Goal: Task Accomplishment & Management: Manage account settings

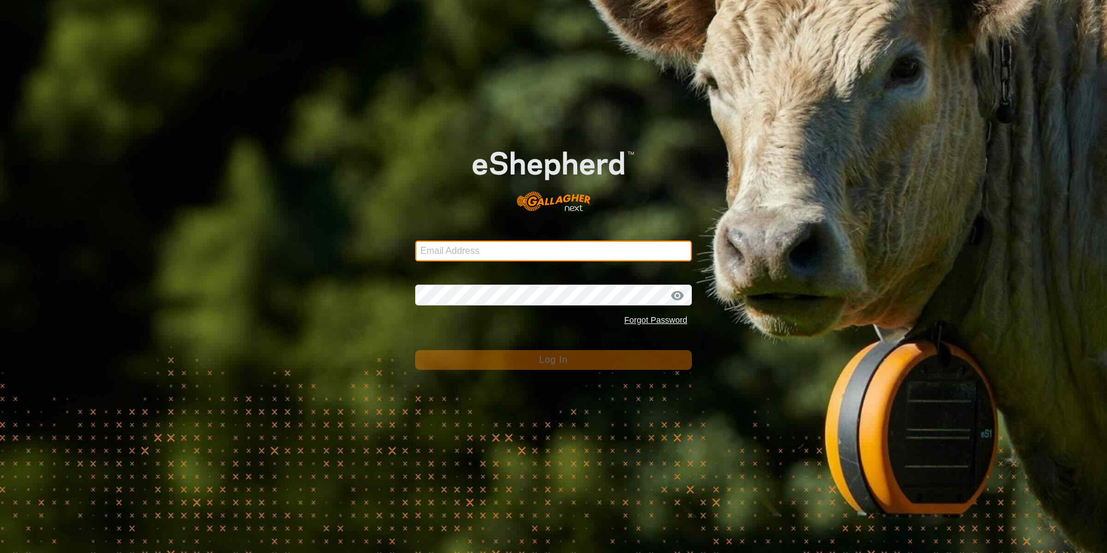
type input "[EMAIL_ADDRESS][DOMAIN_NAME]"
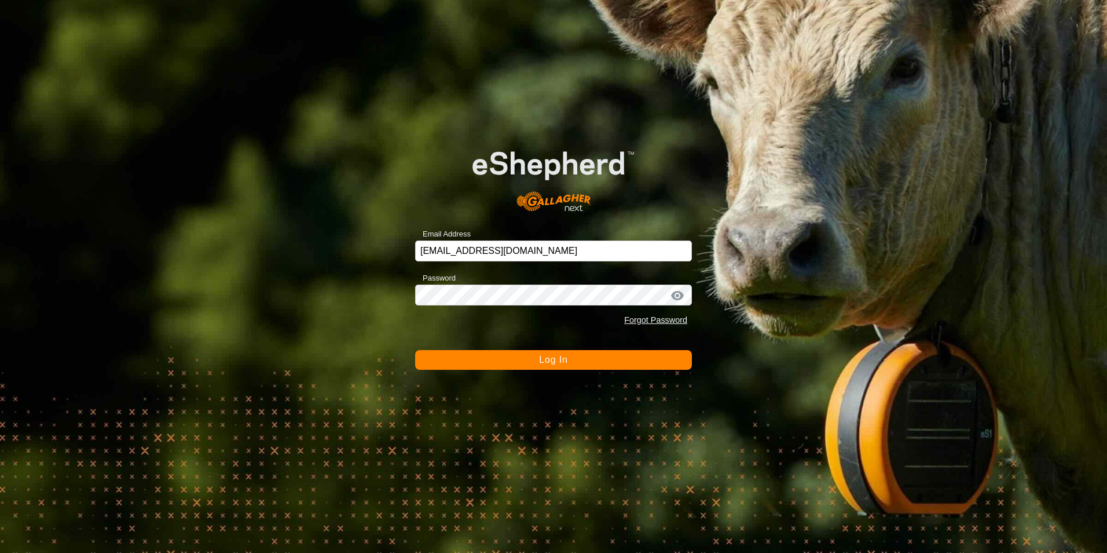
click at [557, 364] on button "Log In" at bounding box center [553, 360] width 277 height 20
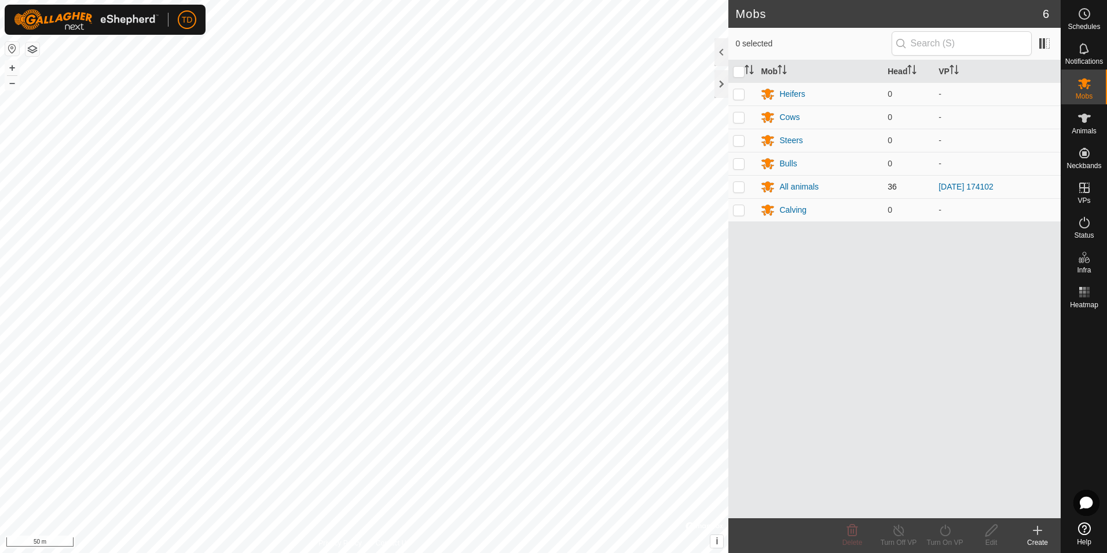
click at [740, 185] on p-checkbox at bounding box center [739, 186] width 12 height 9
checkbox input "true"
click at [812, 185] on div "All animals" at bounding box center [799, 187] width 39 height 12
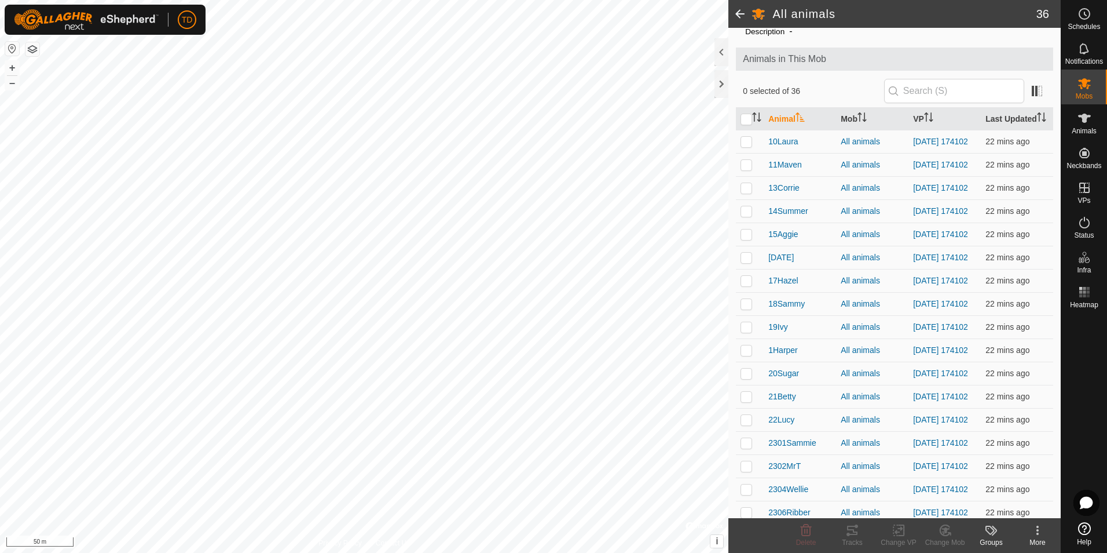
scroll to position [43, 0]
click at [778, 164] on span "11Maven" at bounding box center [786, 165] width 34 height 12
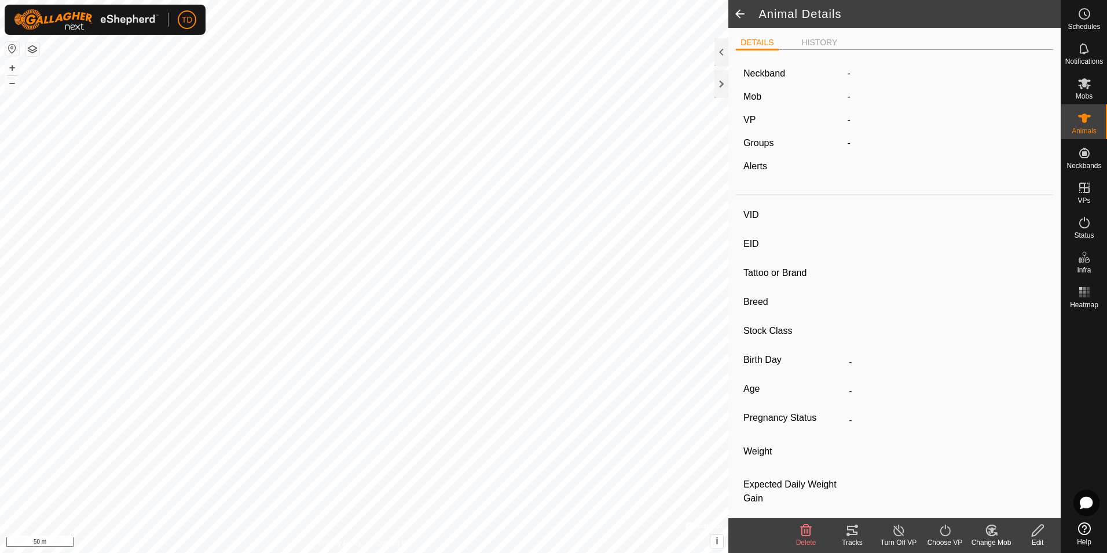
type input "11Maven"
type input "-"
type input "Maven"
type input "-"
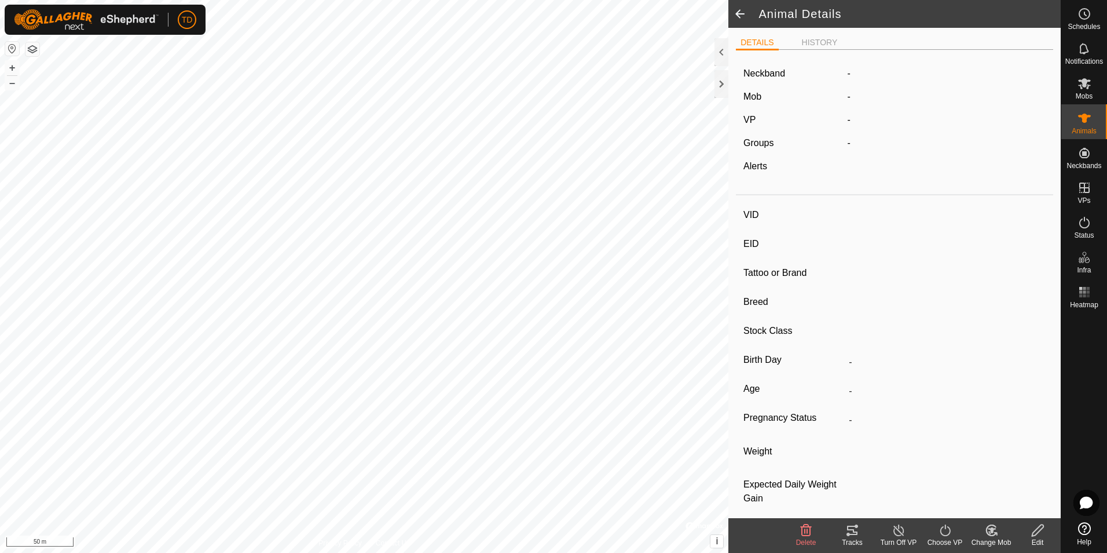
type input "09/2021"
type input "4 years"
type input "0 kg"
type input "-"
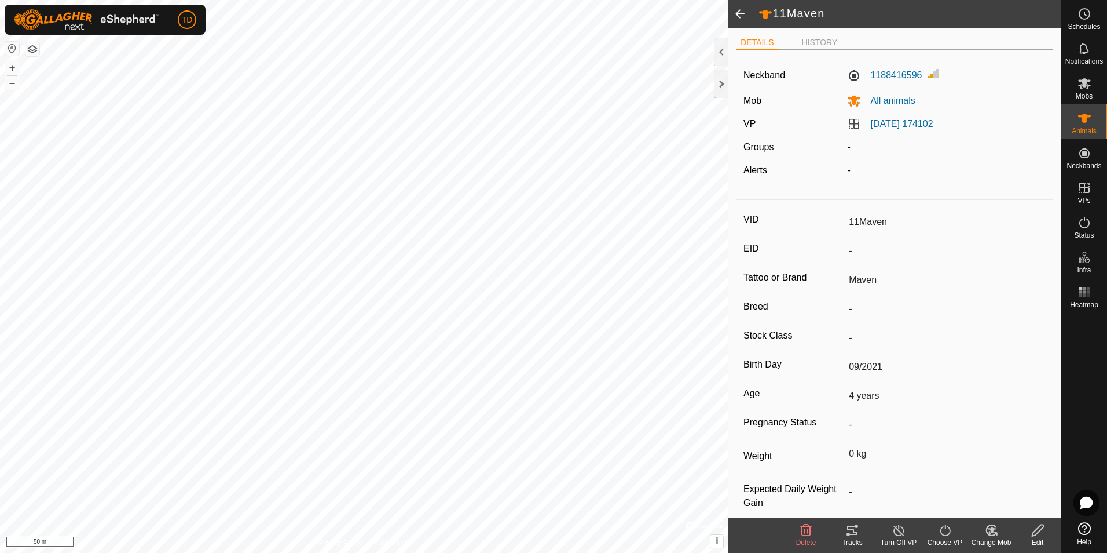
click at [989, 535] on icon at bounding box center [991, 530] width 10 height 10
click at [1014, 479] on link "Choose Mob..." at bounding box center [1026, 480] width 115 height 23
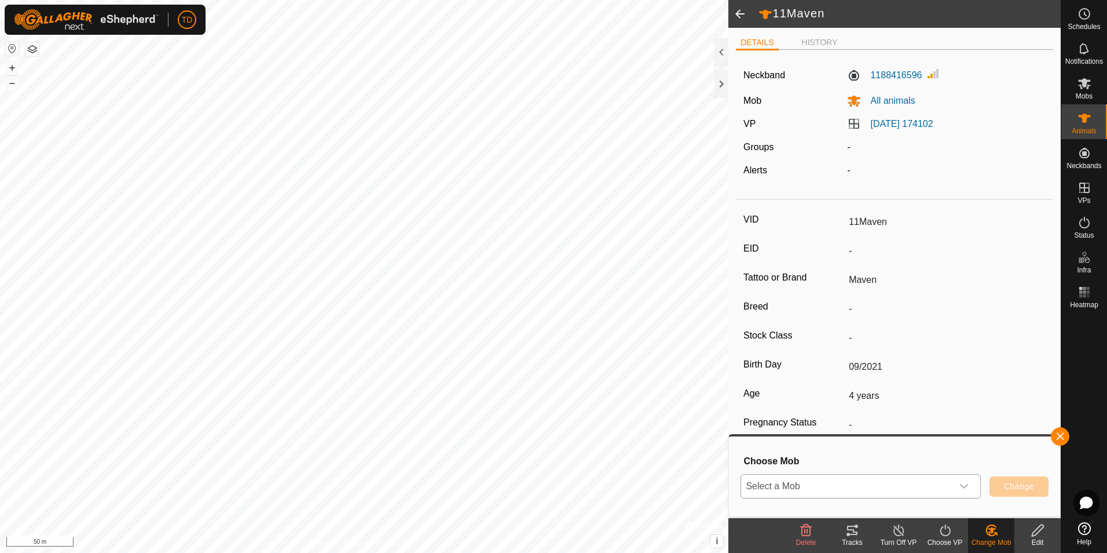
click at [963, 484] on icon "dropdown trigger" at bounding box center [964, 485] width 9 height 9
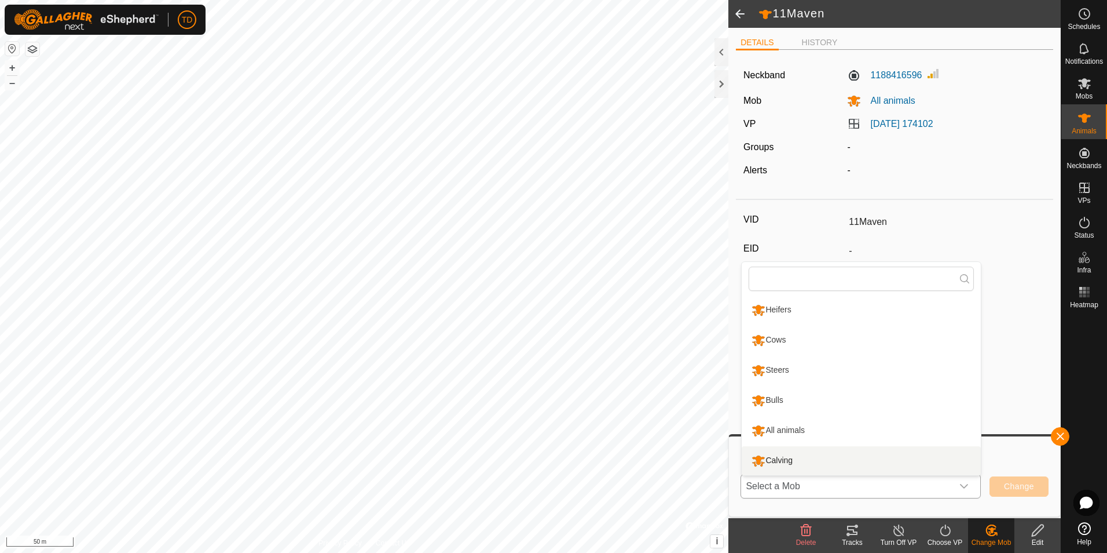
click at [782, 460] on li "Calving" at bounding box center [861, 460] width 239 height 29
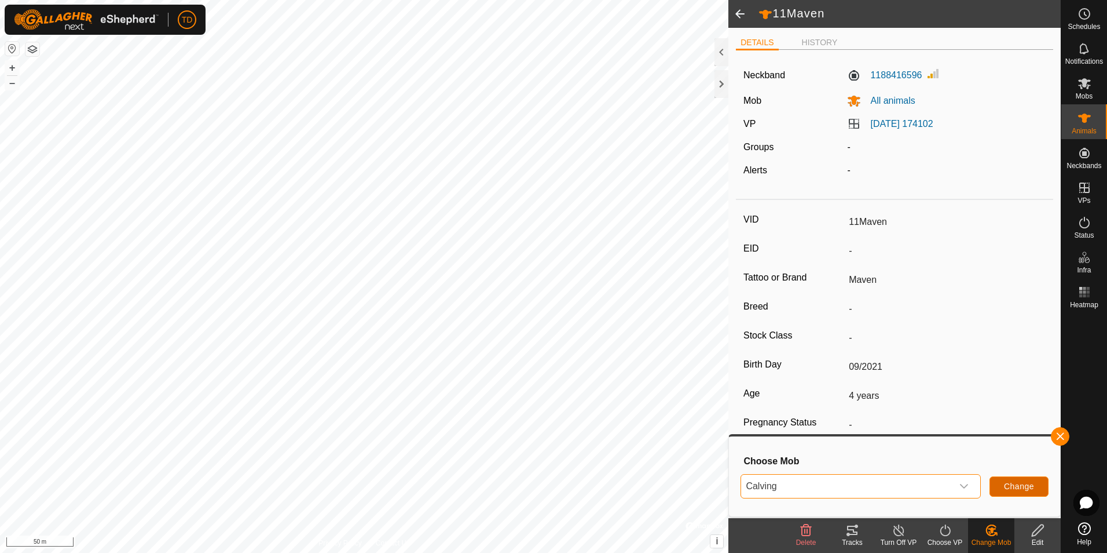
click at [1022, 491] on span "Change" at bounding box center [1019, 485] width 30 height 9
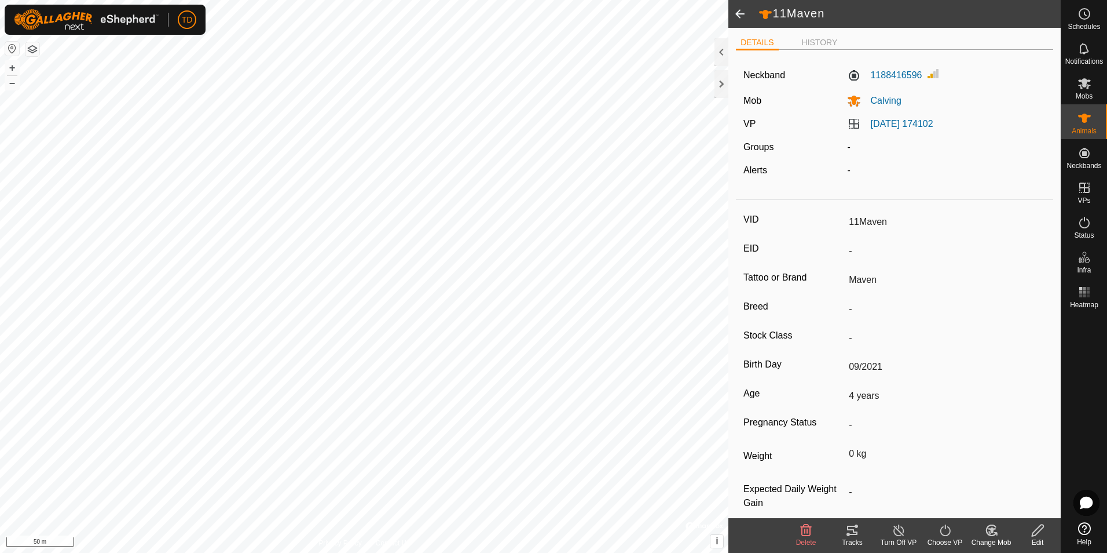
click at [740, 13] on span at bounding box center [740, 14] width 23 height 28
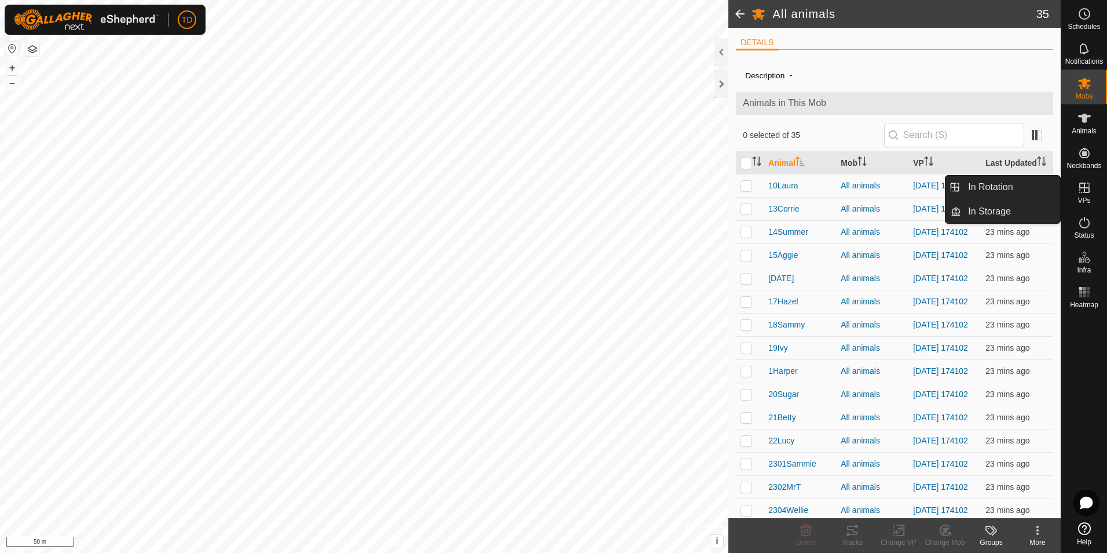
click at [1083, 197] on span "VPs" at bounding box center [1084, 200] width 13 height 7
click at [1018, 188] on link "In Rotation" at bounding box center [1010, 186] width 99 height 23
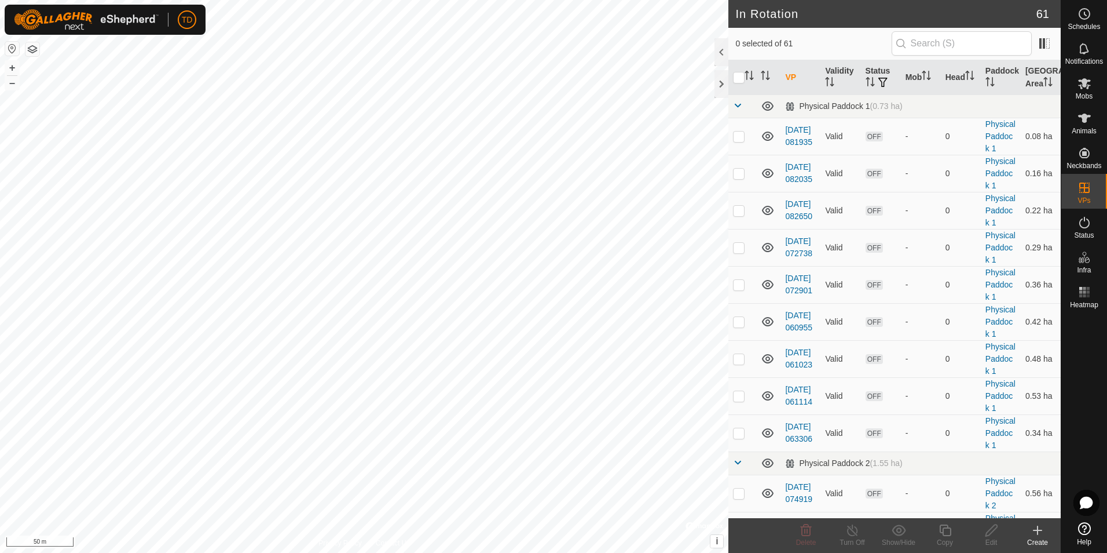
click at [1037, 530] on icon at bounding box center [1038, 530] width 8 height 0
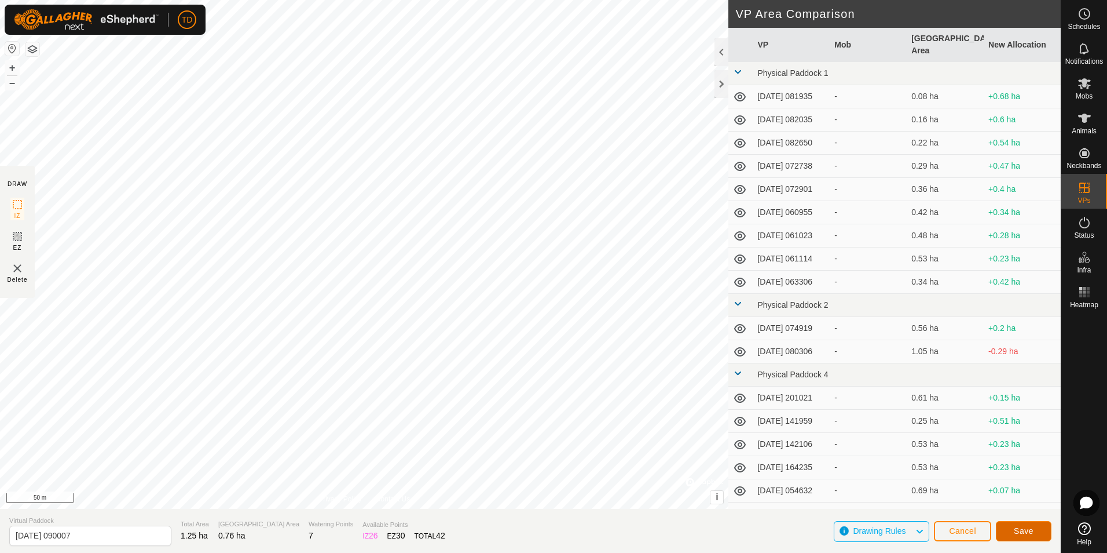
click at [1025, 532] on span "Save" at bounding box center [1024, 530] width 20 height 9
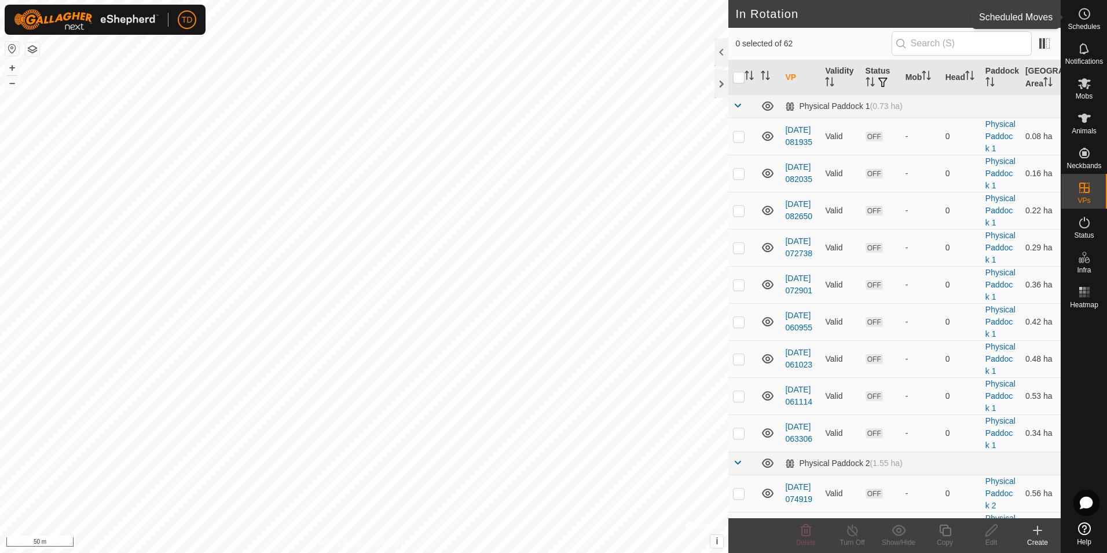
click at [1085, 20] on icon at bounding box center [1085, 14] width 14 height 14
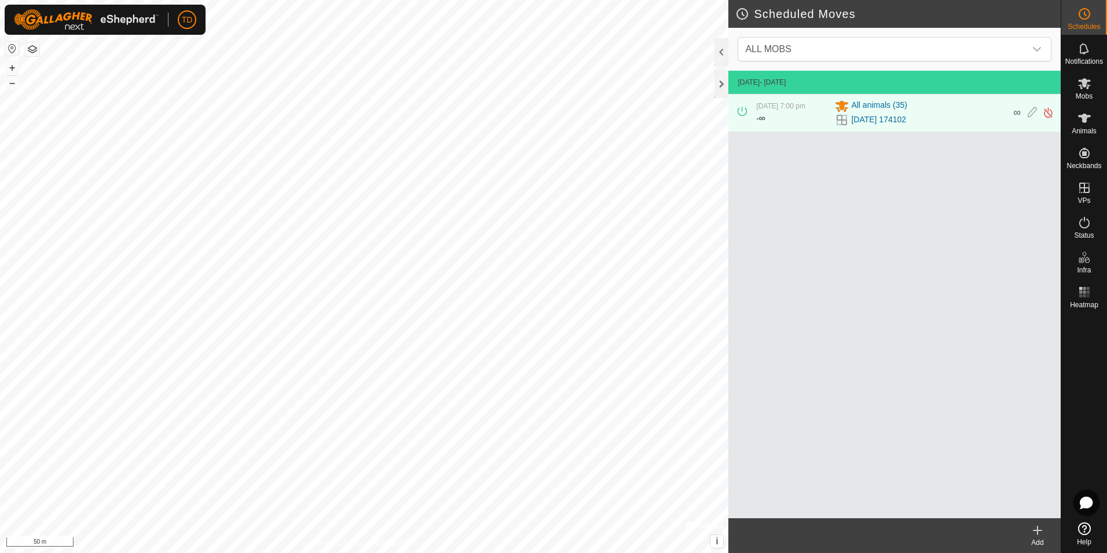
click at [1037, 530] on icon at bounding box center [1038, 530] width 8 height 0
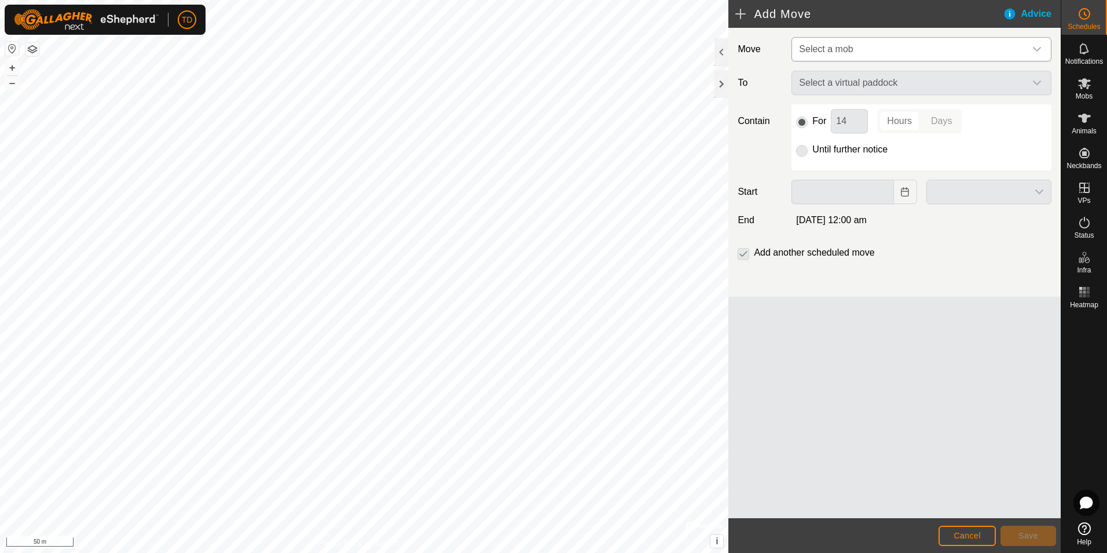
click at [1034, 54] on div "dropdown trigger" at bounding box center [1037, 49] width 23 height 23
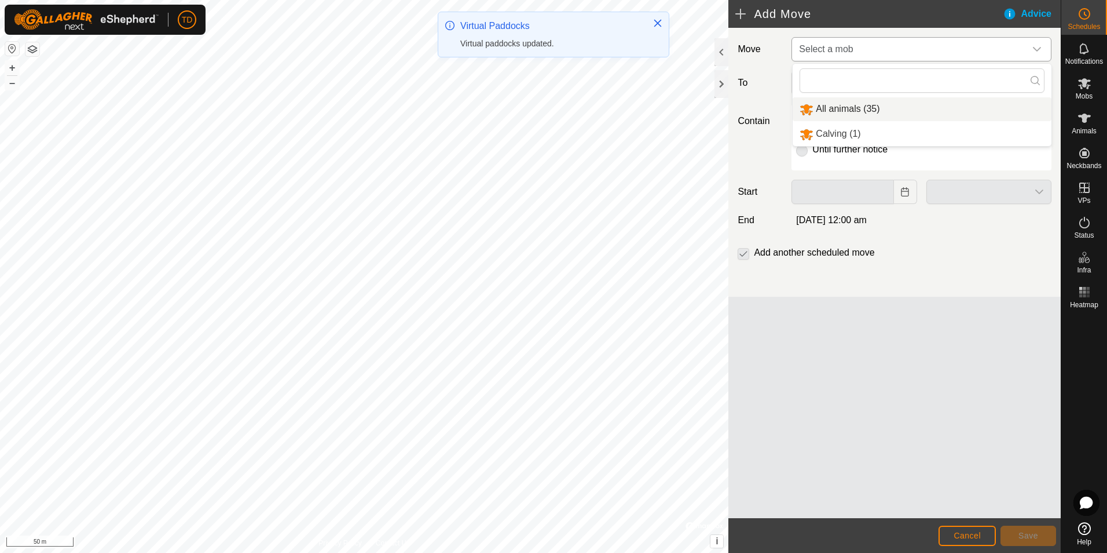
click at [843, 104] on li "All animals (35)" at bounding box center [922, 109] width 259 height 24
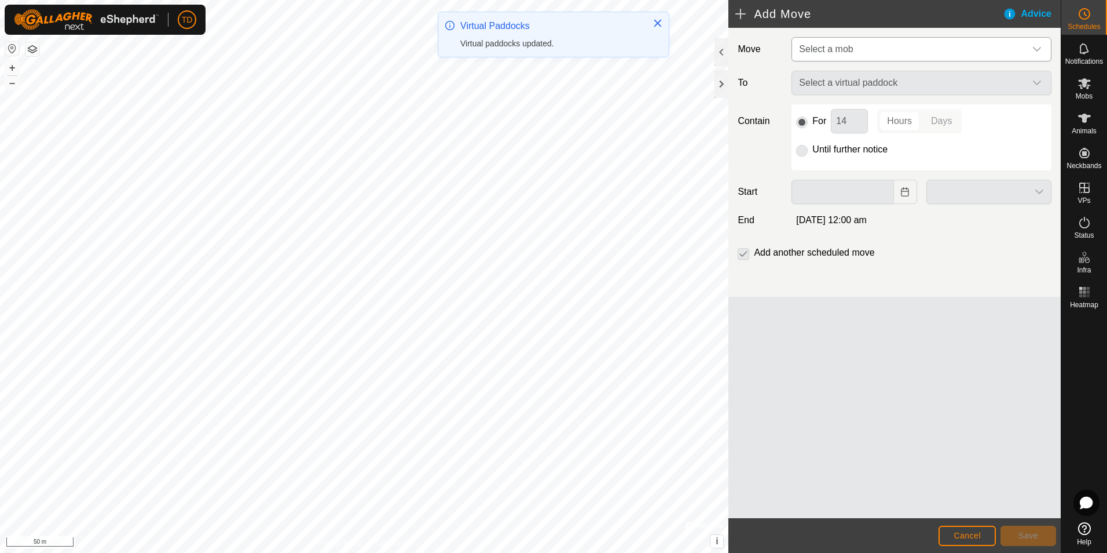
type input "[DATE]"
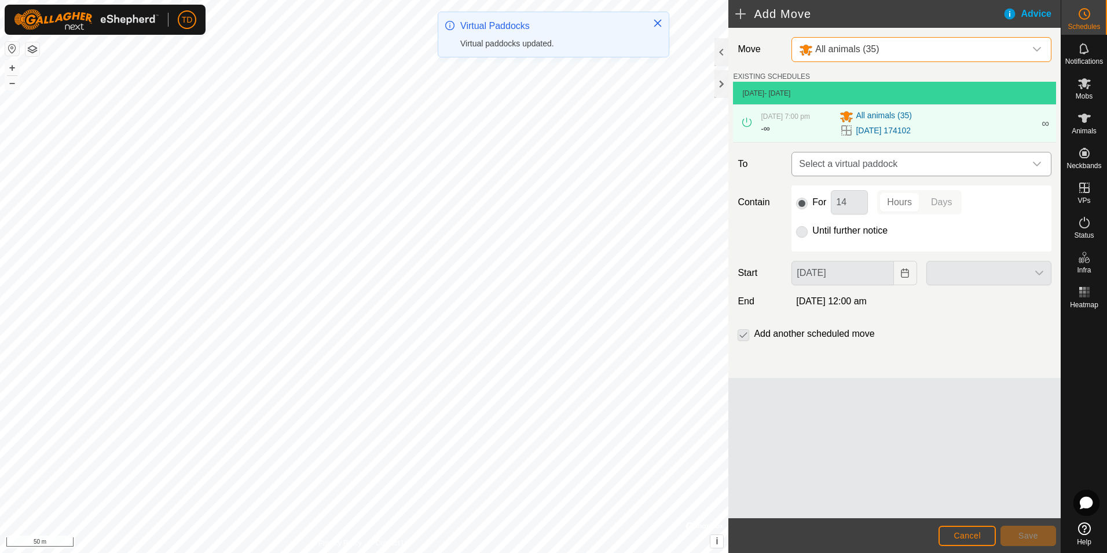
click at [1038, 162] on icon "dropdown trigger" at bounding box center [1037, 163] width 9 height 9
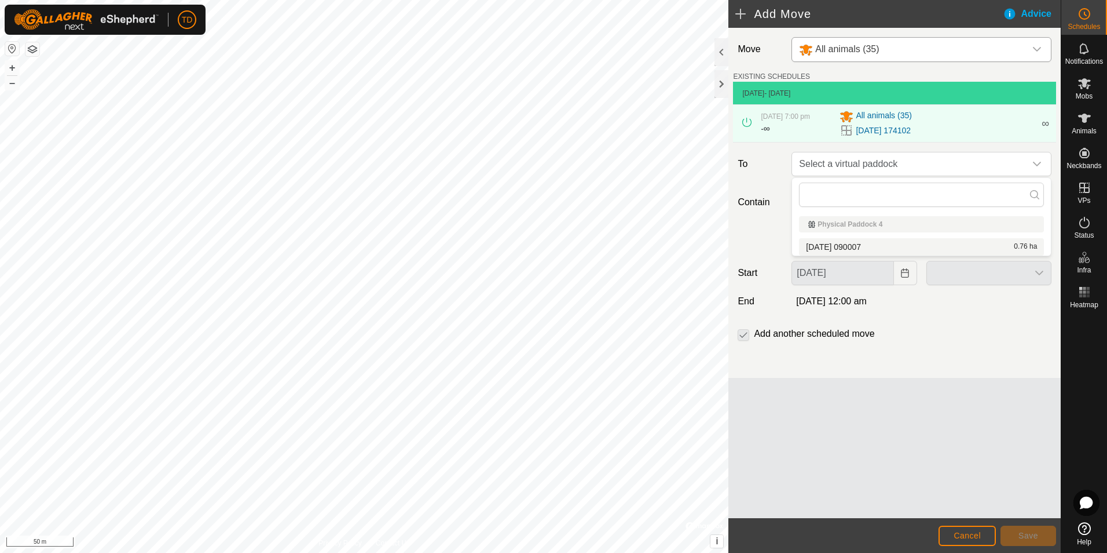
click at [851, 243] on li "[DATE] 090007 0.76 ha" at bounding box center [921, 246] width 245 height 17
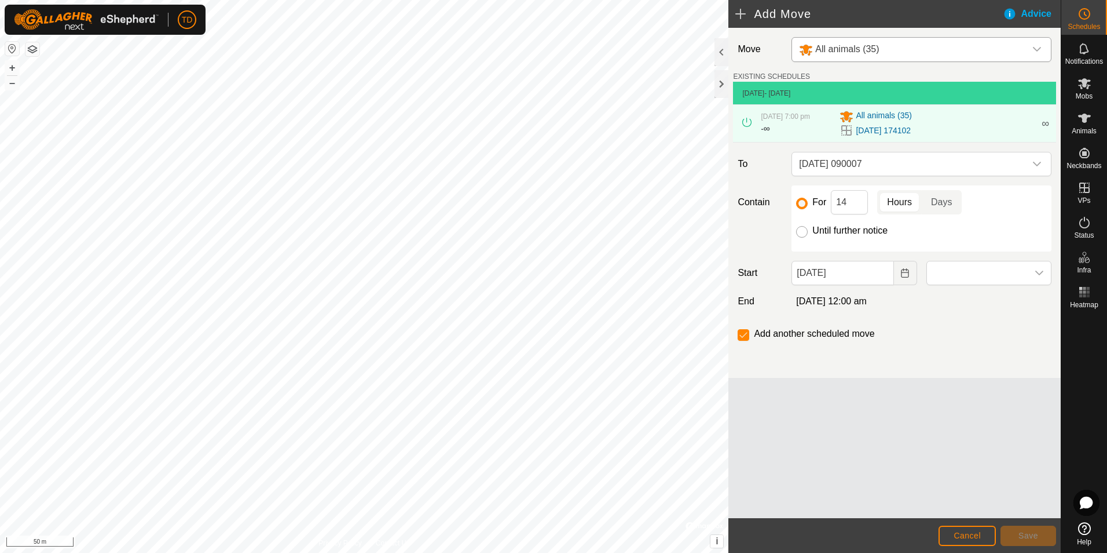
click at [803, 231] on input "Until further notice" at bounding box center [802, 232] width 12 height 12
radio input "true"
checkbox input "false"
click at [1040, 273] on icon "dropdown trigger" at bounding box center [1040, 272] width 8 height 5
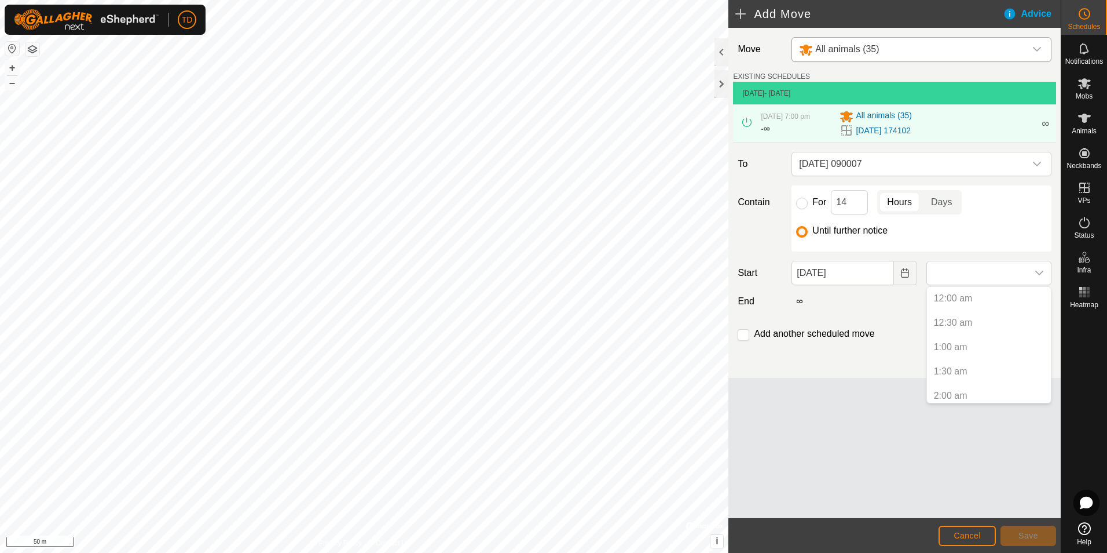
click at [884, 236] on div "Until further notice" at bounding box center [921, 231] width 251 height 14
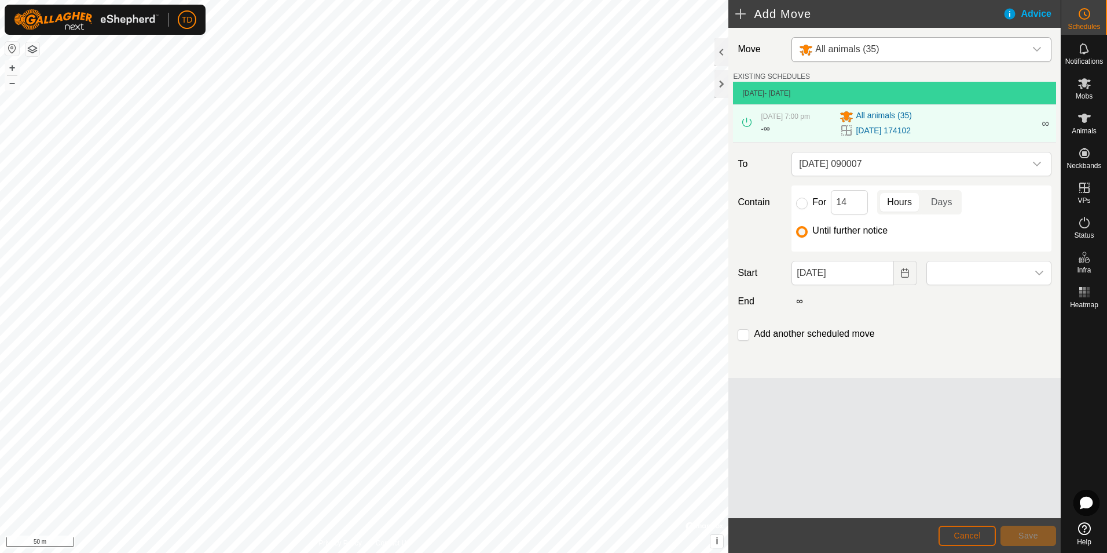
click at [982, 537] on button "Cancel" at bounding box center [967, 535] width 57 height 20
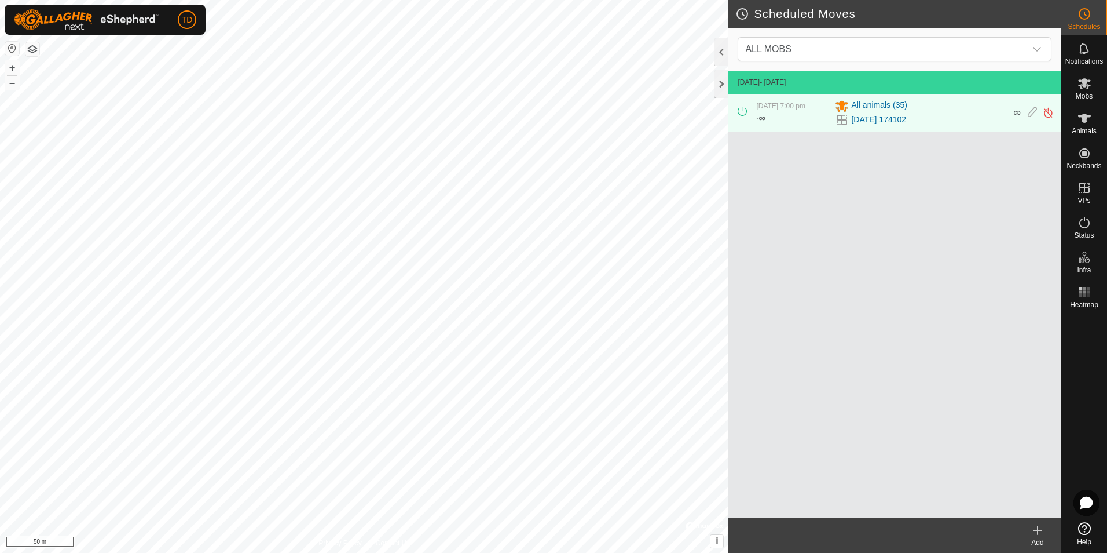
click at [982, 537] on footer "Add" at bounding box center [895, 535] width 332 height 35
click at [1037, 530] on icon at bounding box center [1038, 530] width 8 height 0
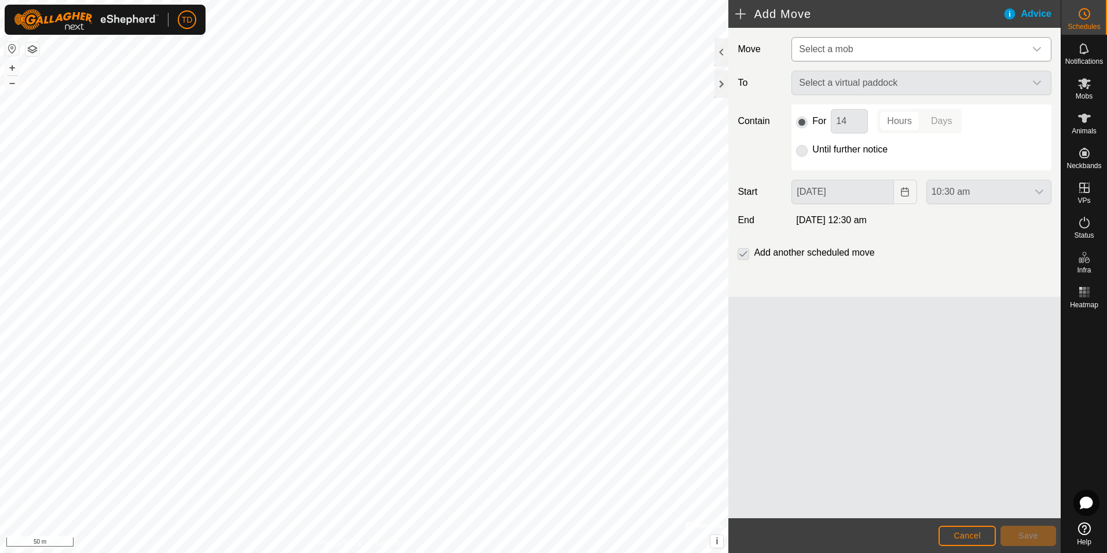
click at [1036, 49] on icon "dropdown trigger" at bounding box center [1037, 49] width 9 height 9
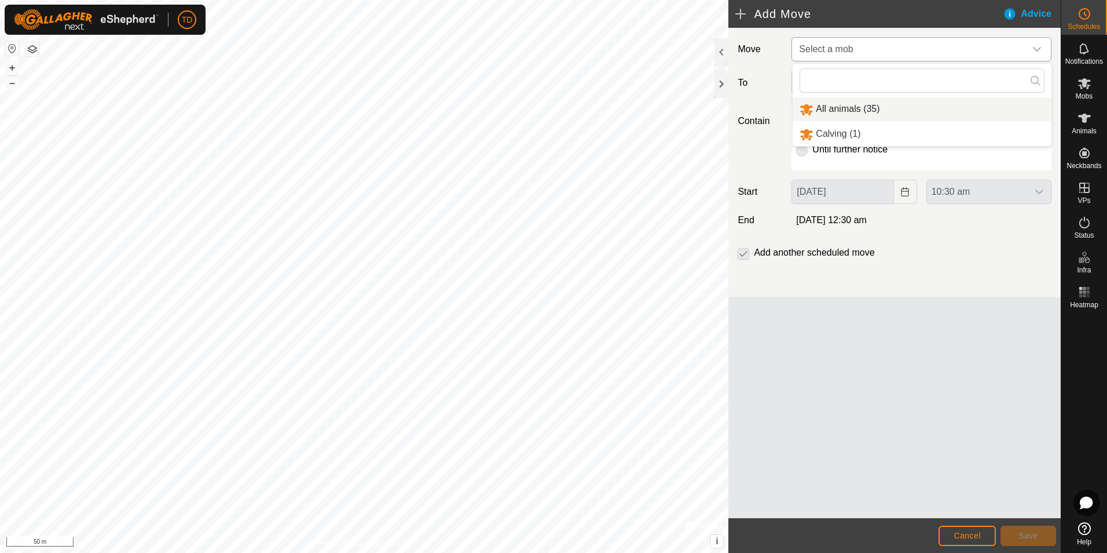
click at [840, 108] on li "All animals (35)" at bounding box center [922, 109] width 259 height 24
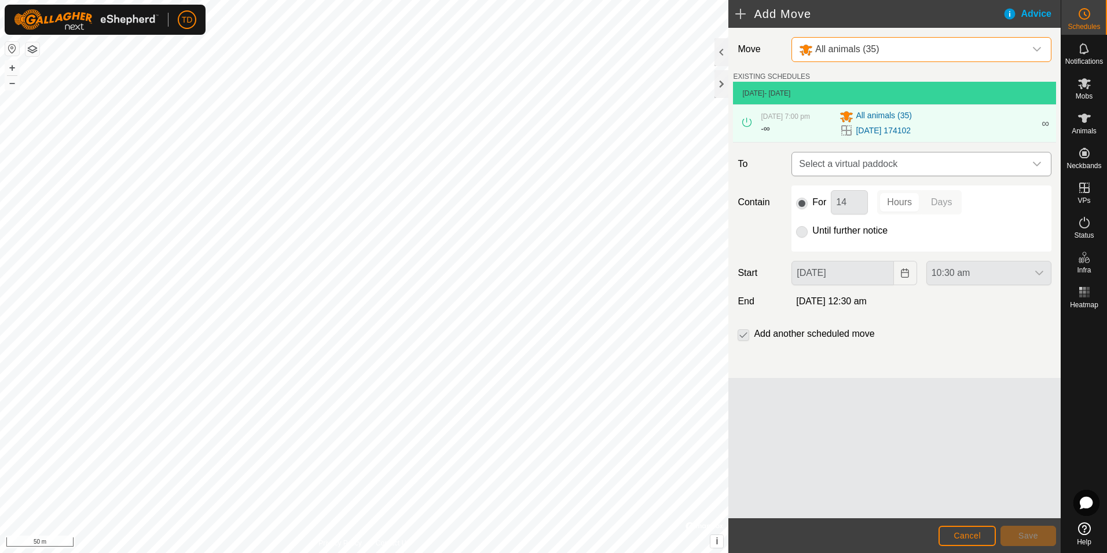
click at [1036, 157] on div "dropdown trigger" at bounding box center [1037, 163] width 23 height 23
click at [842, 247] on li "[DATE] 090007 0.76 ha" at bounding box center [921, 246] width 245 height 17
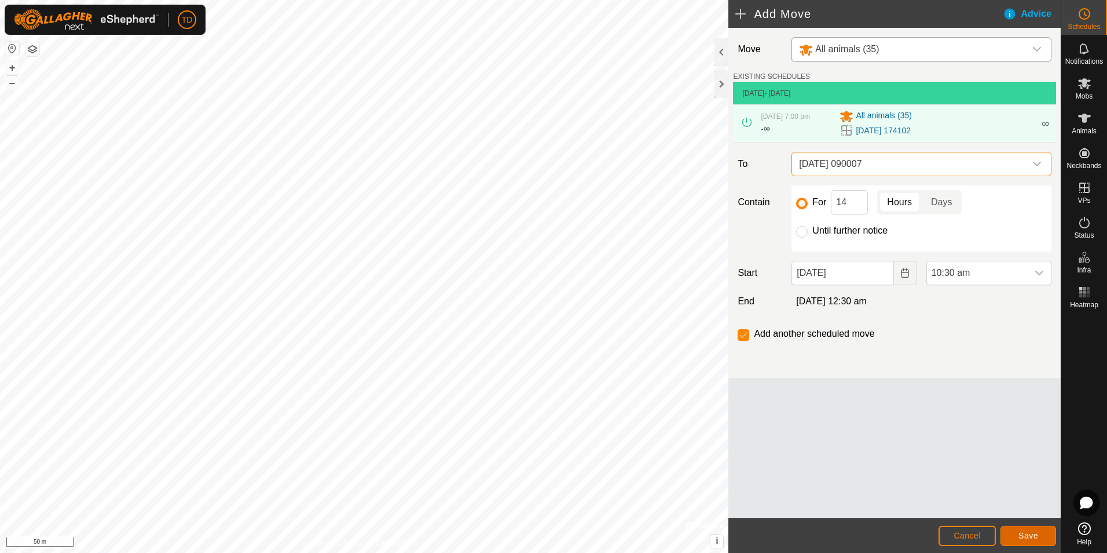
click at [1031, 538] on span "Save" at bounding box center [1029, 535] width 20 height 9
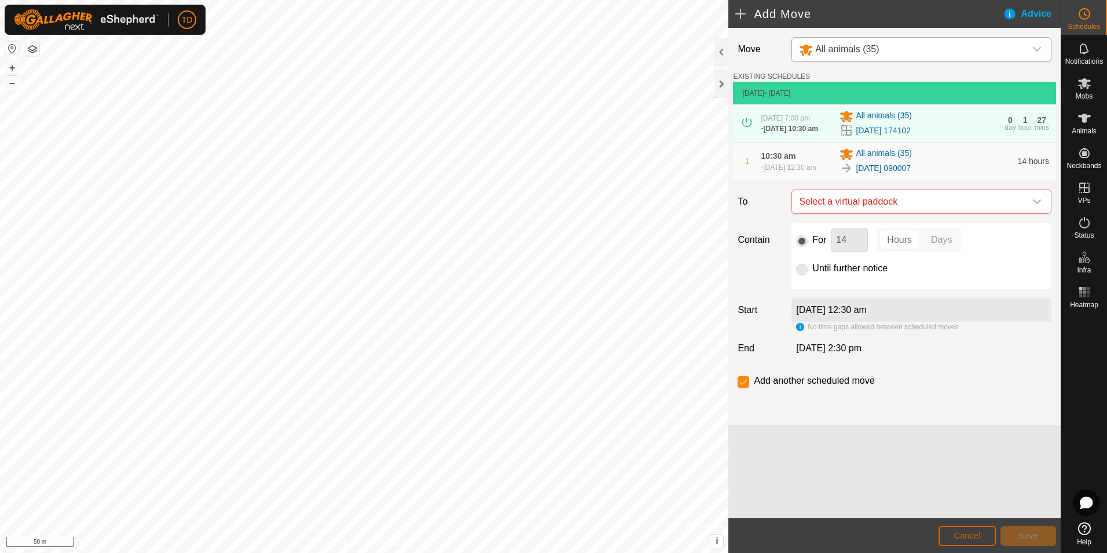
click at [972, 536] on span "Cancel" at bounding box center [967, 535] width 27 height 9
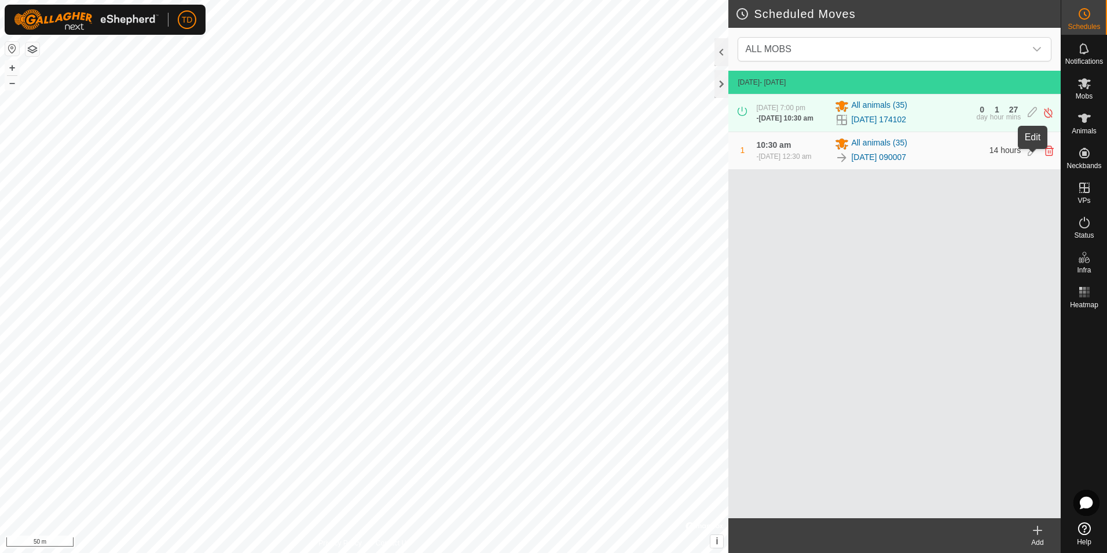
click at [1030, 156] on icon at bounding box center [1032, 150] width 9 height 10
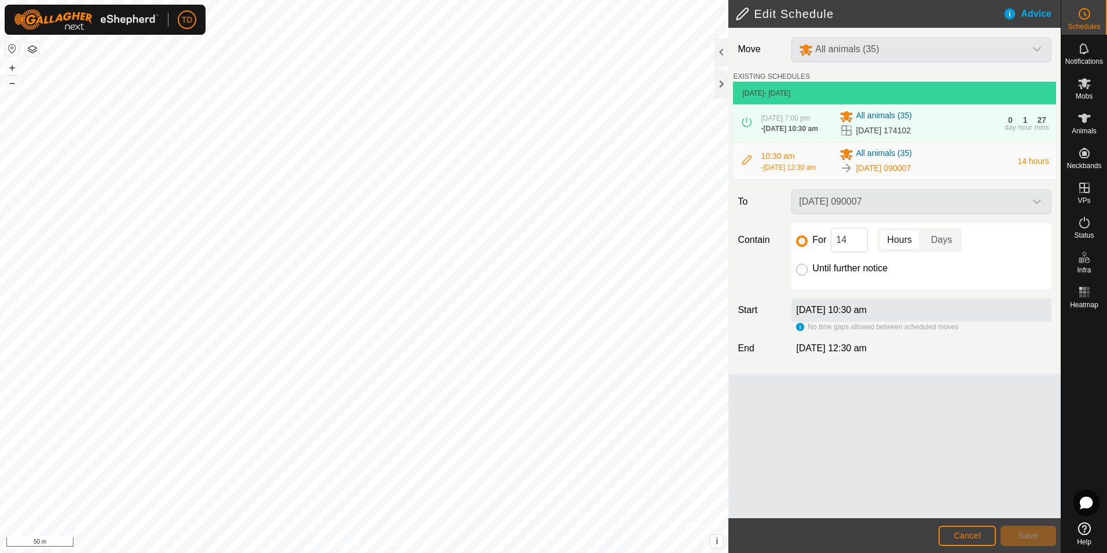
click at [801, 275] on input "Until further notice" at bounding box center [802, 270] width 12 height 12
radio input "true"
click at [1021, 540] on span "Save" at bounding box center [1029, 535] width 20 height 9
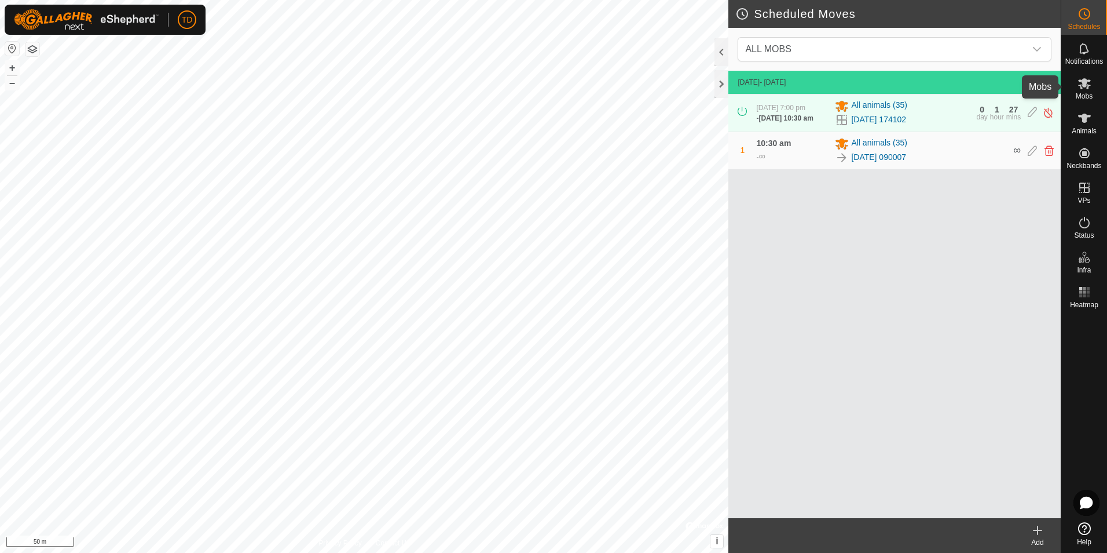
click at [1085, 89] on icon at bounding box center [1085, 83] width 14 height 14
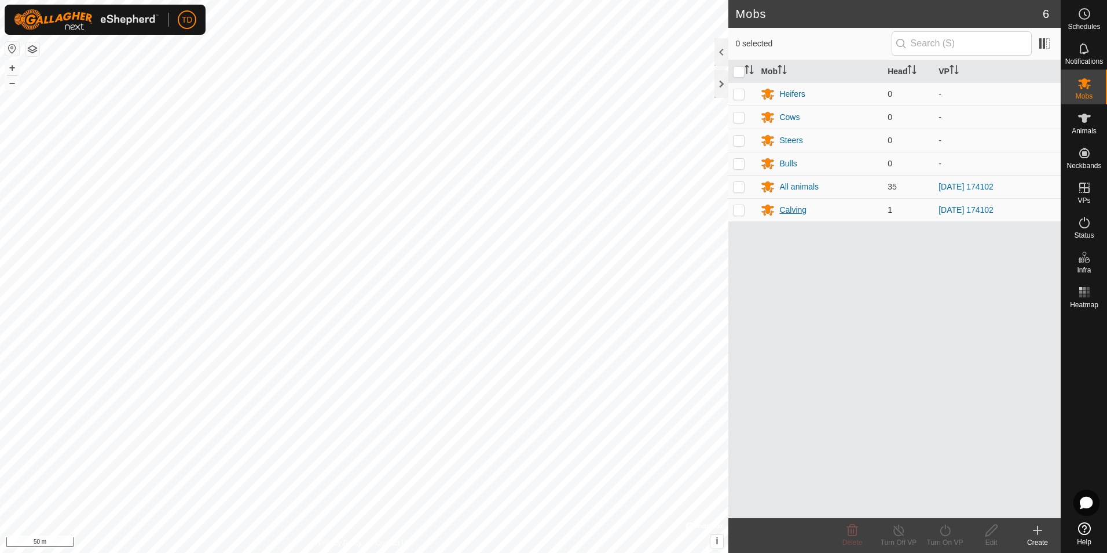
click at [789, 210] on div "Calving" at bounding box center [793, 210] width 27 height 12
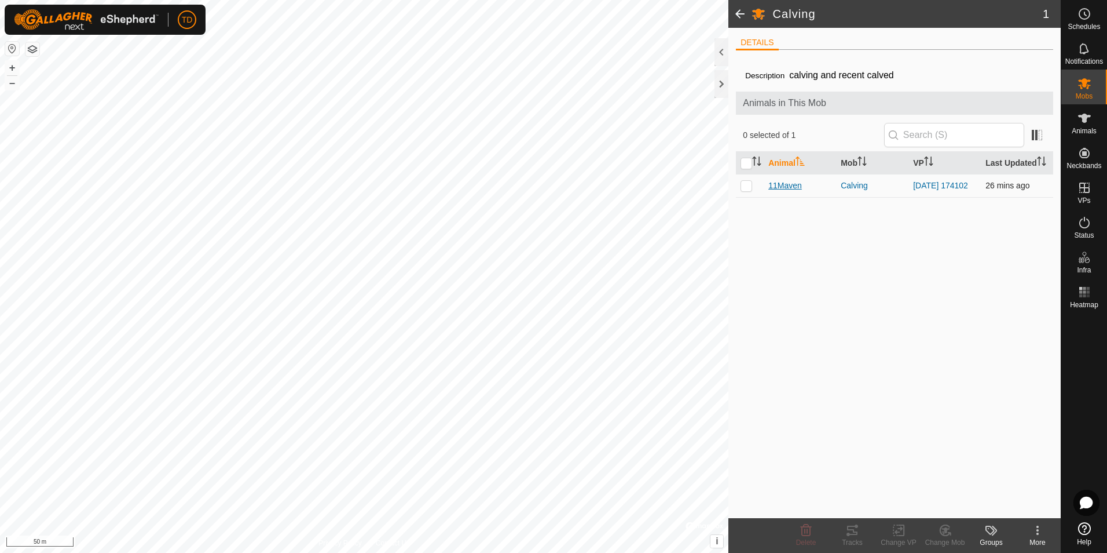
click at [788, 190] on span "11Maven" at bounding box center [786, 186] width 34 height 12
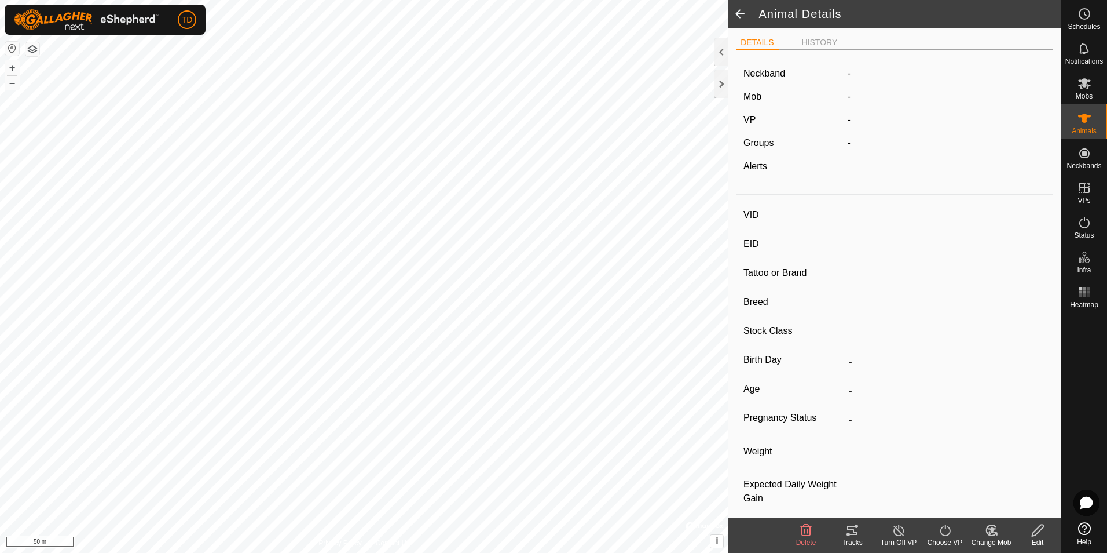
type input "11Maven"
type input "-"
type input "Maven"
type input "-"
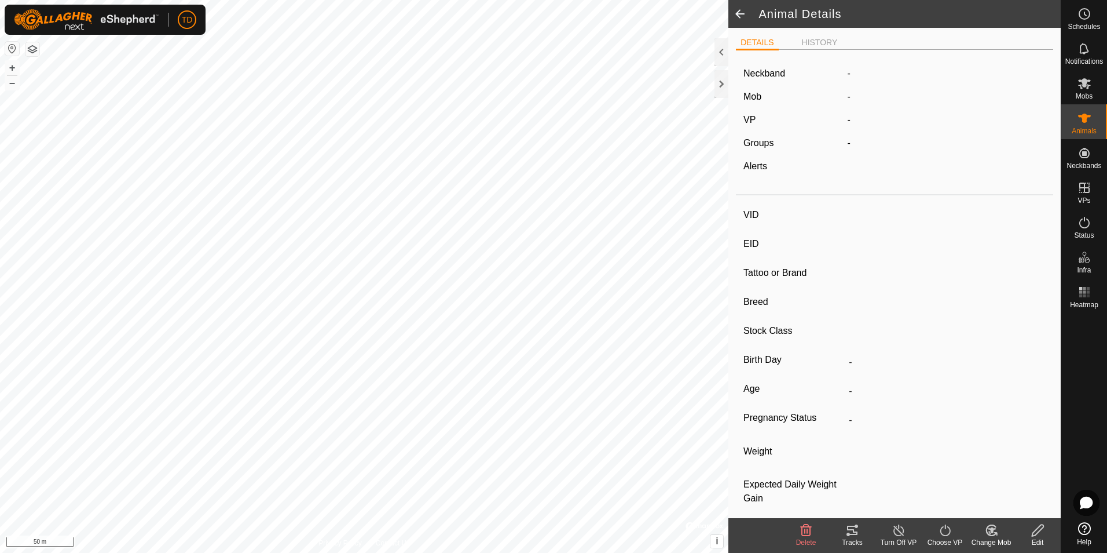
type input "09/2021"
type input "4 years"
type input "0 kg"
type input "-"
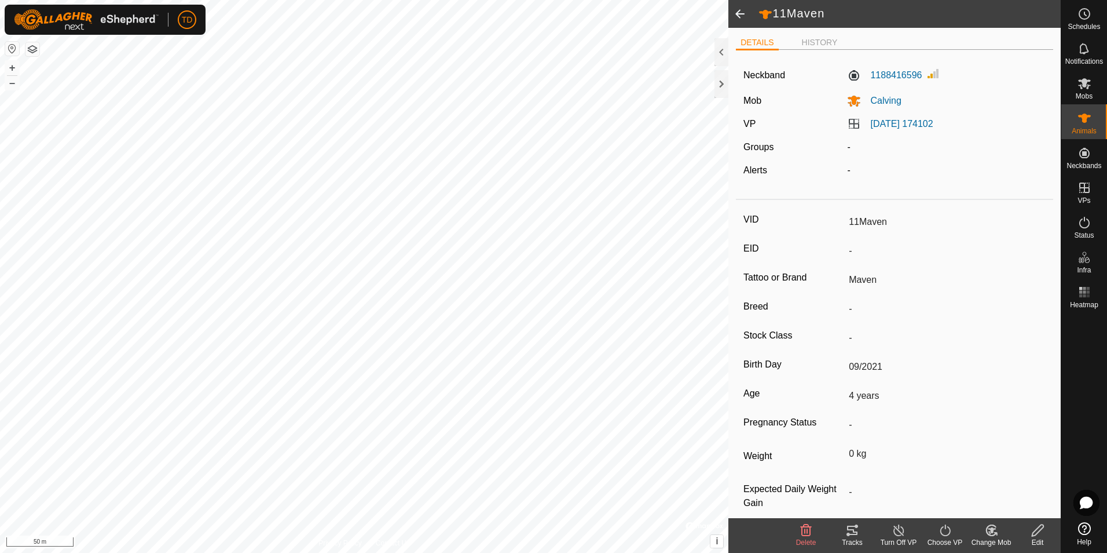
click at [901, 535] on icon at bounding box center [899, 530] width 14 height 14
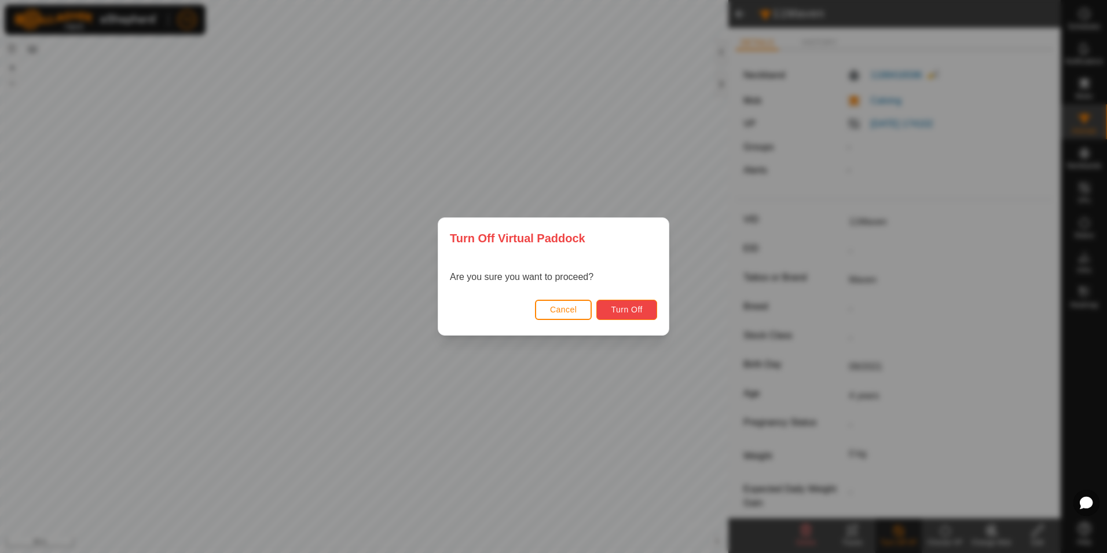
click at [629, 312] on span "Turn Off" at bounding box center [627, 309] width 32 height 9
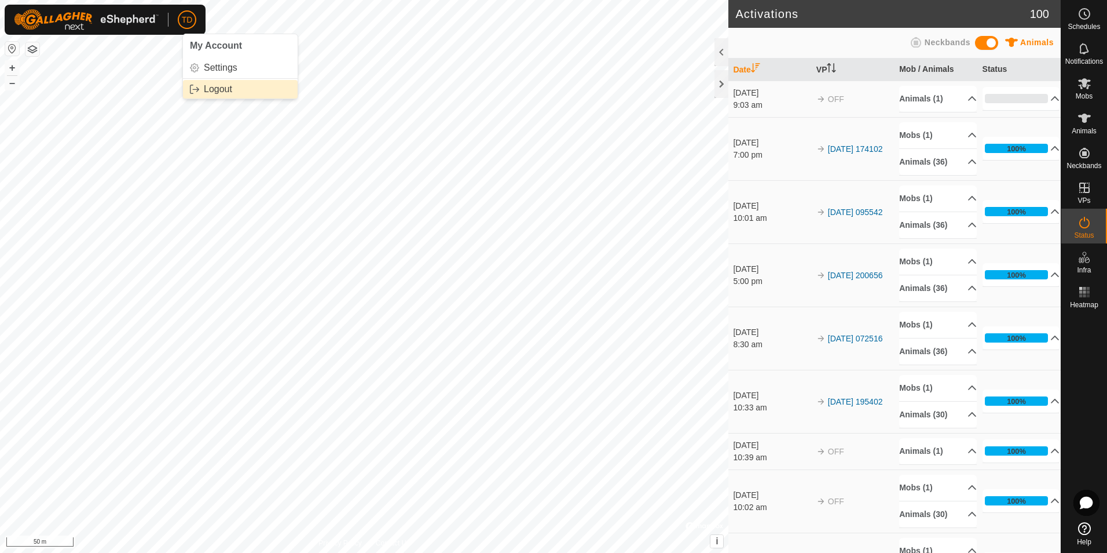
click at [207, 85] on link "Logout" at bounding box center [240, 89] width 115 height 19
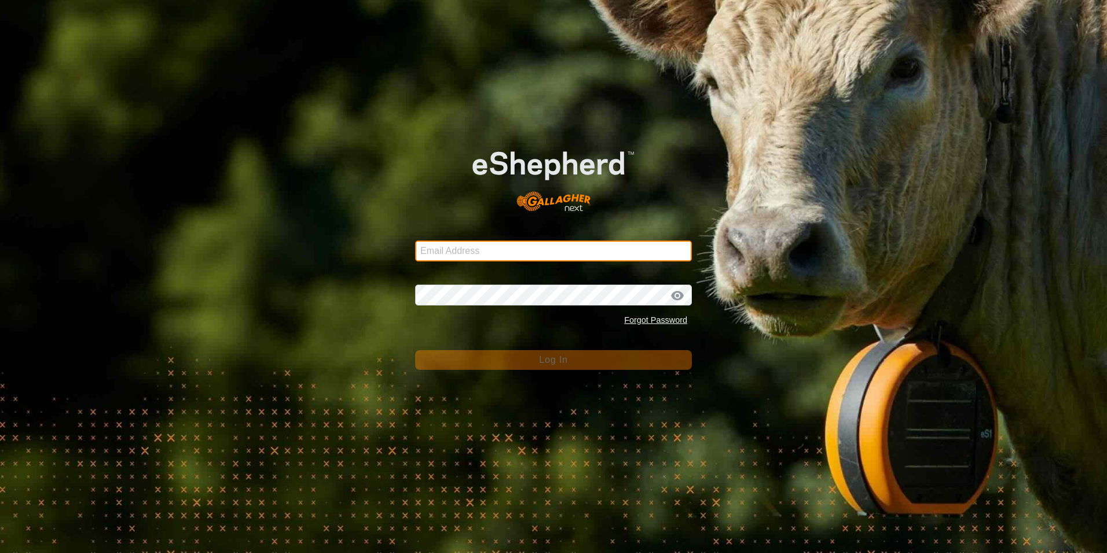
type input "[EMAIL_ADDRESS][DOMAIN_NAME]"
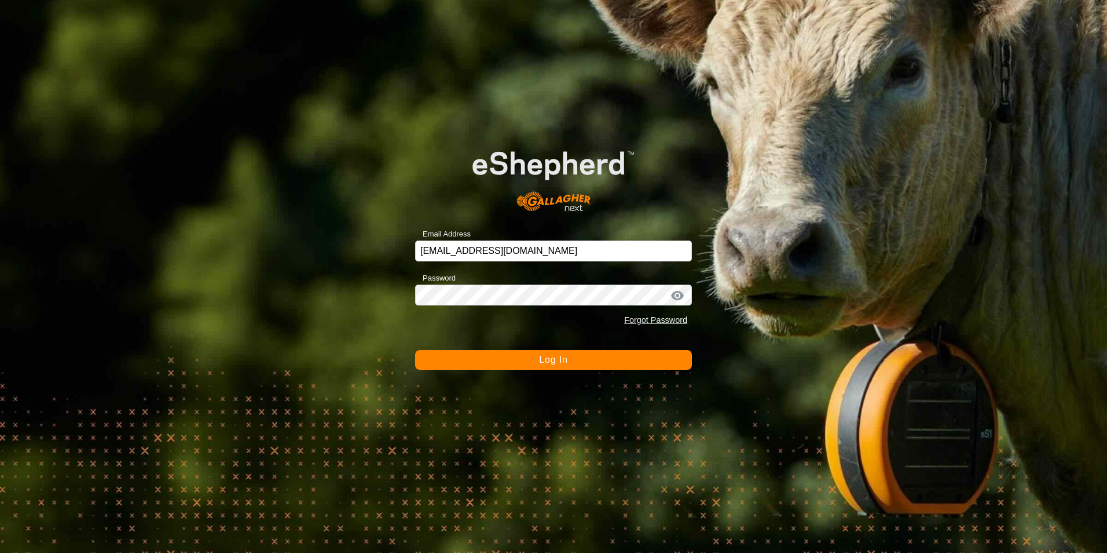
click at [537, 360] on button "Log In" at bounding box center [553, 360] width 277 height 20
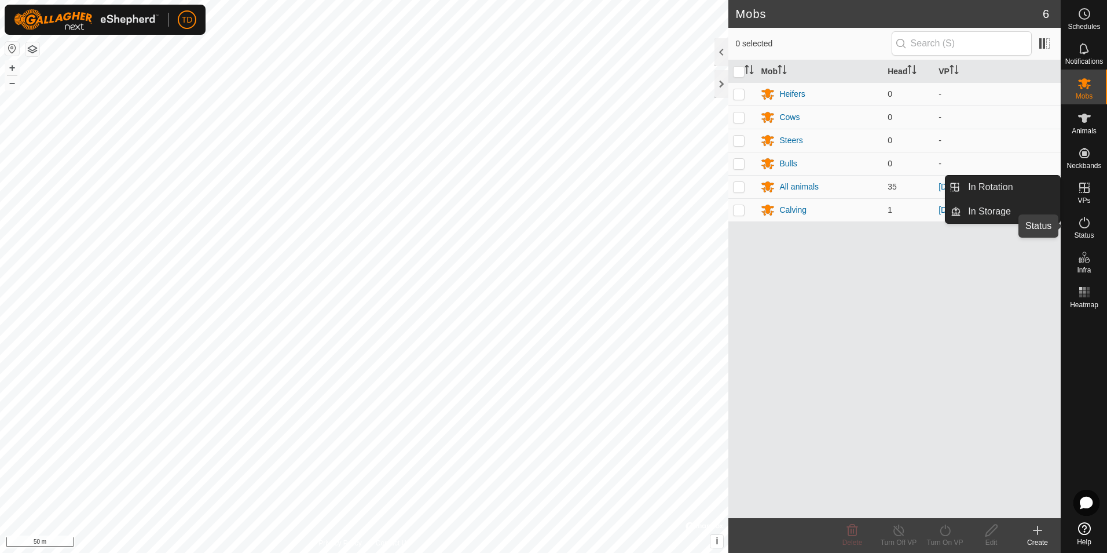
click at [1087, 221] on icon at bounding box center [1085, 222] width 14 height 14
